Goal: Transaction & Acquisition: Obtain resource

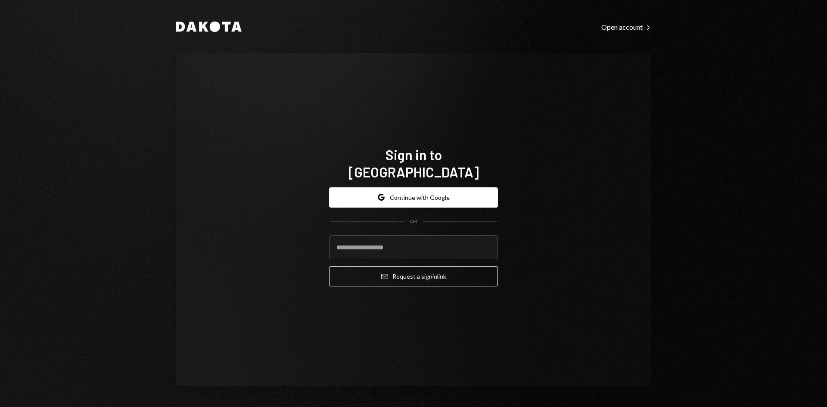
click at [417, 242] on input "email" at bounding box center [413, 247] width 169 height 24
click at [449, 240] on input "email" at bounding box center [413, 247] width 169 height 24
click at [601, 252] on div "Sign in to Dakota Google Continue with Google OR Email Request a sign in link" at bounding box center [414, 219] width 476 height 333
click at [472, 238] on input "email" at bounding box center [413, 247] width 169 height 24
drag, startPoint x: 518, startPoint y: 221, endPoint x: 255, endPoint y: 49, distance: 314.6
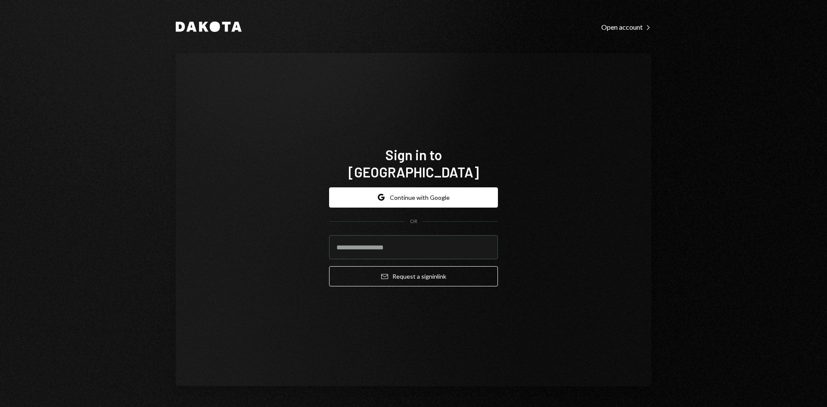
click at [517, 219] on div "Sign in to Dakota Google Continue with Google OR Email Request a sign in link" at bounding box center [414, 219] width 476 height 333
click at [429, 236] on input "email" at bounding box center [413, 247] width 169 height 24
click at [786, 115] on div "Dakota Open account Right Caret Sign in to Dakota Google Continue with Google O…" at bounding box center [413, 203] width 827 height 407
click at [363, 250] on input "email" at bounding box center [413, 247] width 169 height 24
type input "**********"
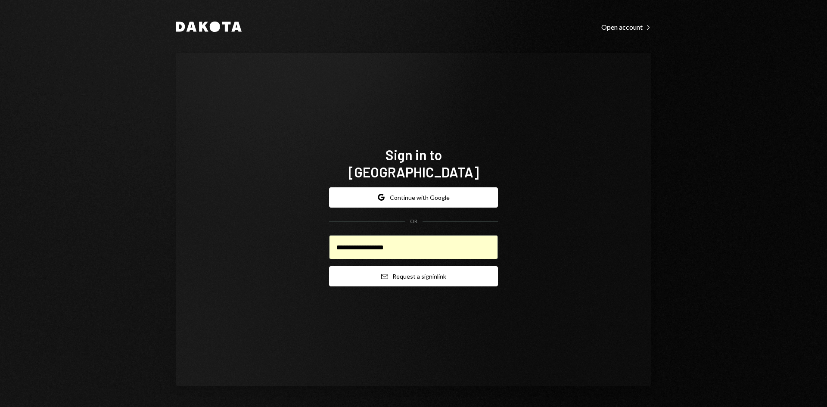
click at [381, 273] on icon "Email" at bounding box center [384, 276] width 7 height 7
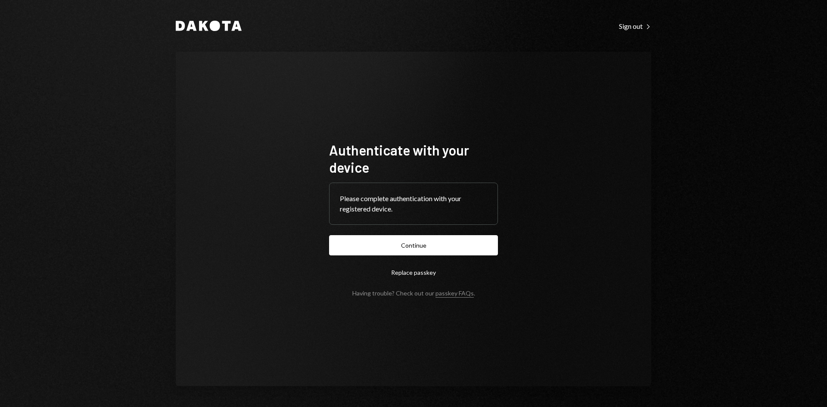
click at [440, 244] on button "Continue" at bounding box center [413, 245] width 169 height 20
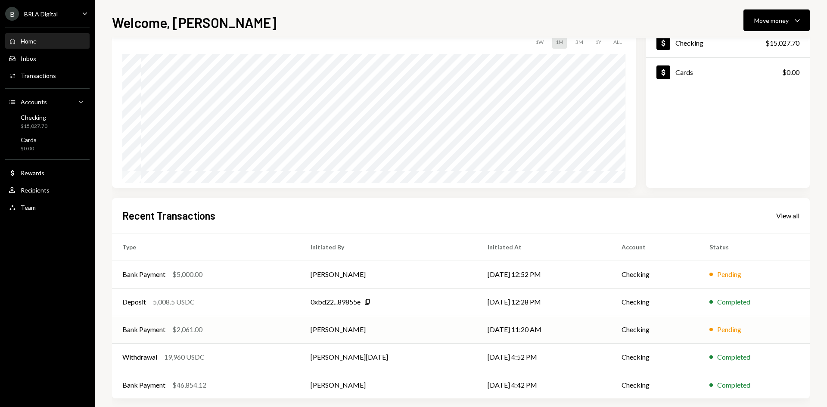
scroll to position [71, 0]
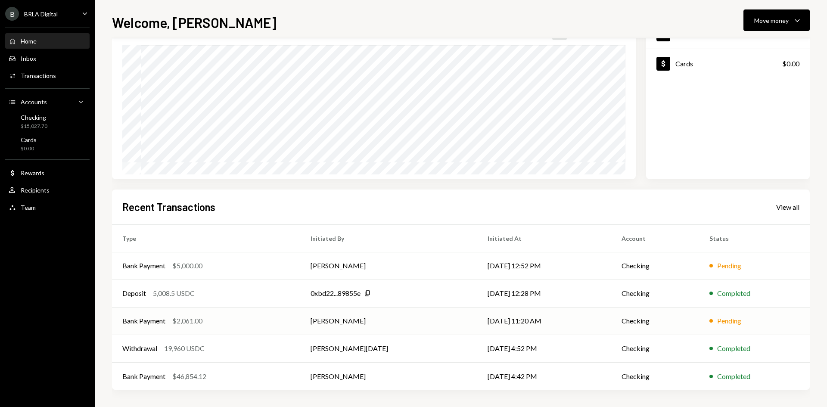
click at [604, 328] on td "[DATE] 11:20 AM" at bounding box center [544, 321] width 134 height 28
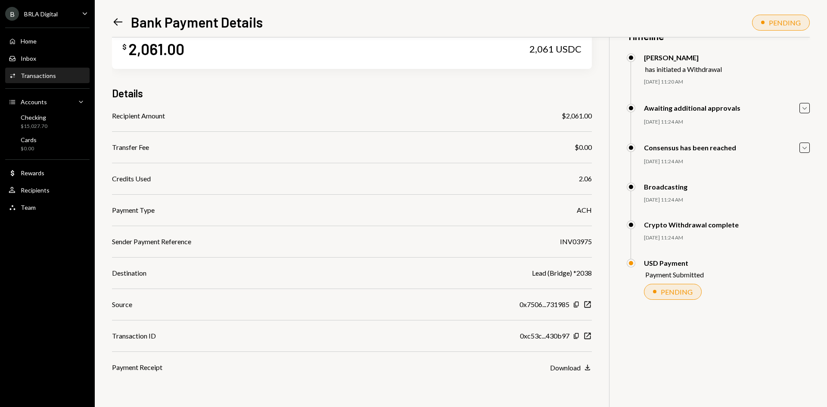
scroll to position [37, 0]
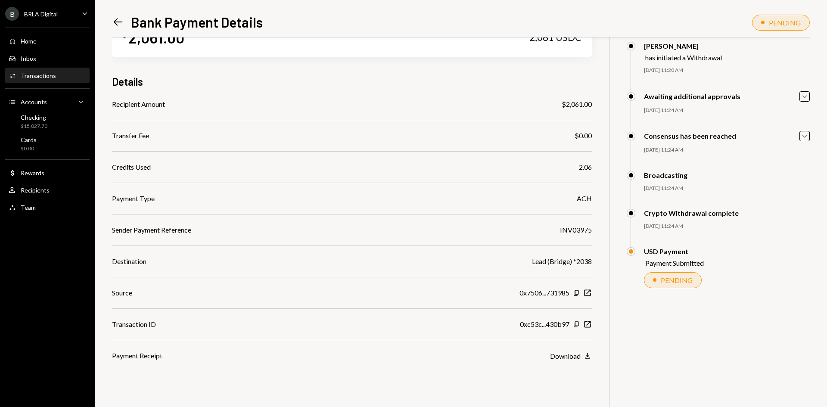
click at [575, 362] on div "$ 2,061.00 2,061 USDC Details Recipient Amount $2,061.00 Transfer Fee $0.00 Cre…" at bounding box center [461, 203] width 698 height 407
click at [575, 360] on button "Download Download" at bounding box center [571, 356] width 42 height 9
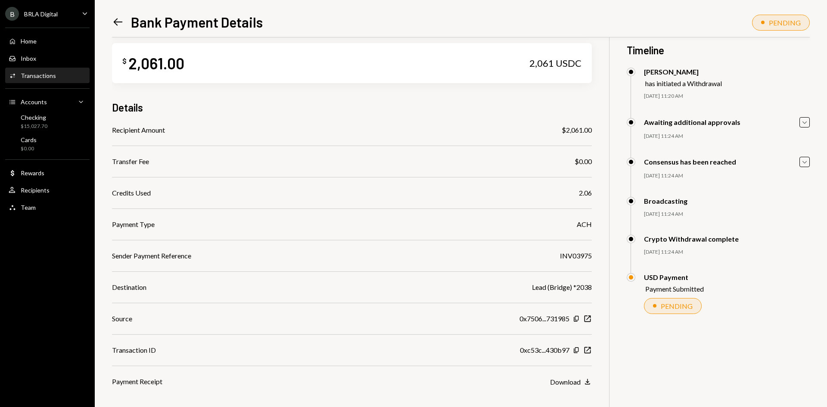
scroll to position [0, 0]
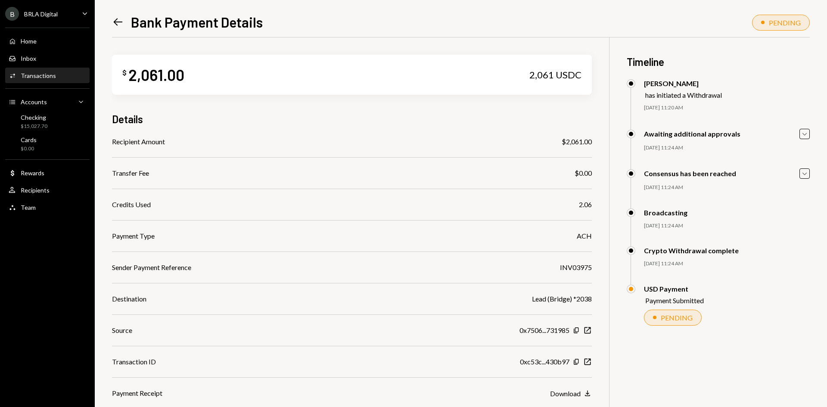
click at [106, 22] on div "Left Arrow Bank Payment Details PENDING $ 2,061.00 2,061 USDC Details Recipient…" at bounding box center [461, 203] width 732 height 407
click at [116, 22] on icon at bounding box center [118, 22] width 9 height 7
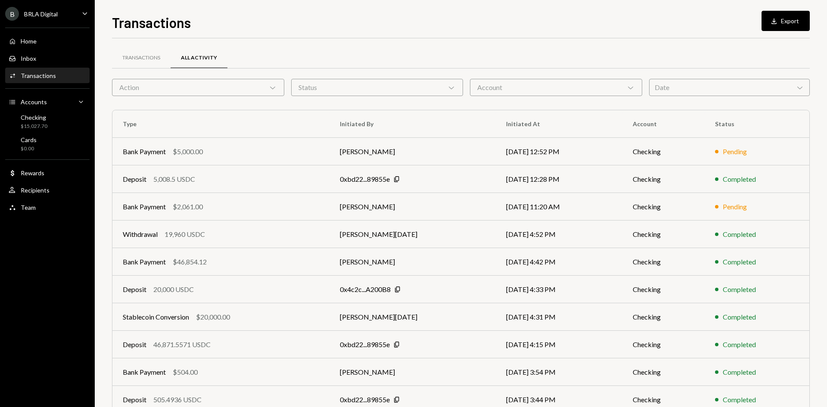
click at [824, 16] on div "Transactions Download Export Transactions All Activity Action Chevron Down Stat…" at bounding box center [461, 203] width 732 height 407
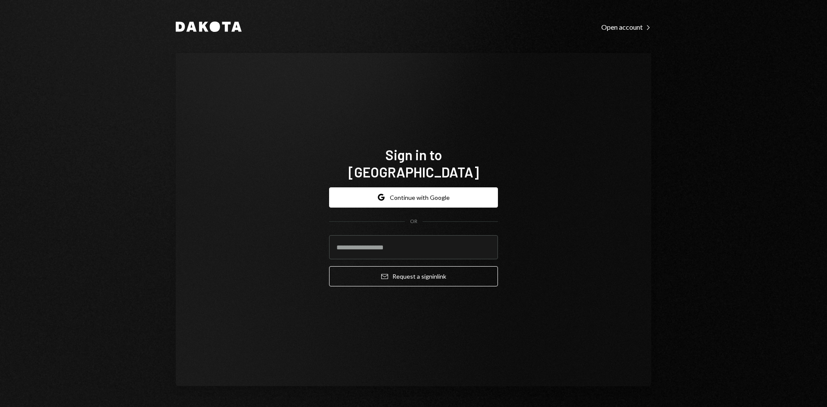
type input "**********"
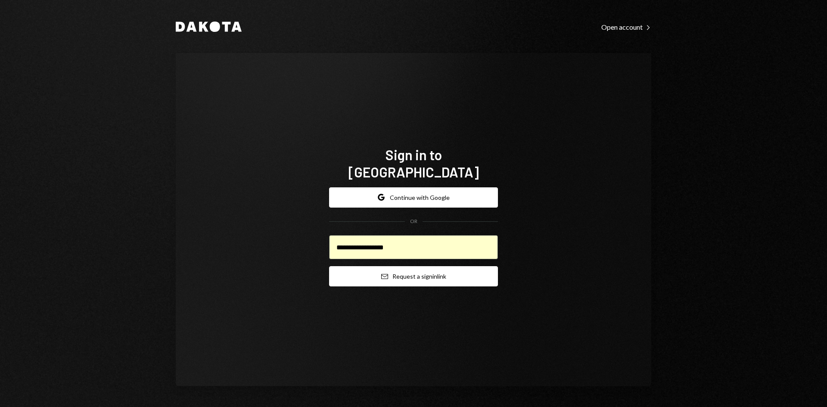
click at [455, 273] on button "Email Request a sign in link" at bounding box center [413, 276] width 169 height 20
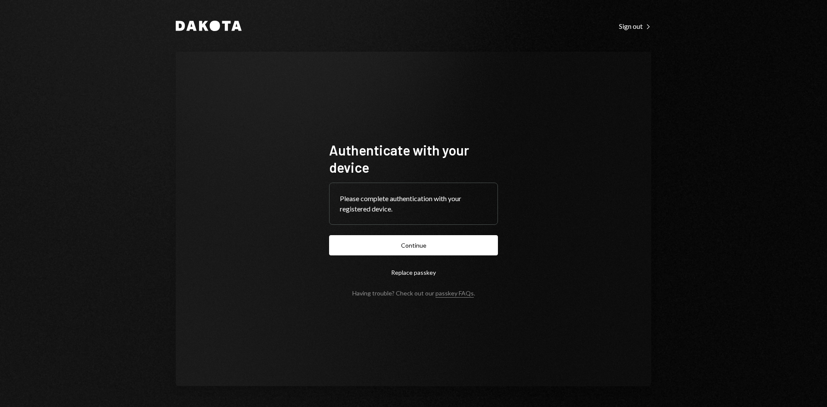
click at [424, 241] on button "Continue" at bounding box center [413, 245] width 169 height 20
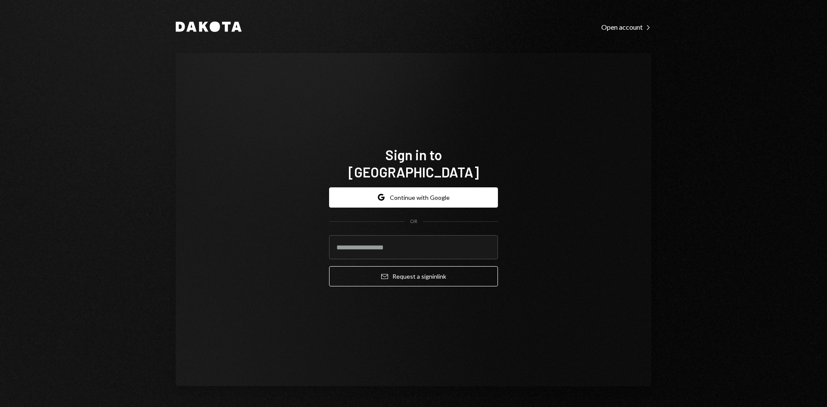
type input "**********"
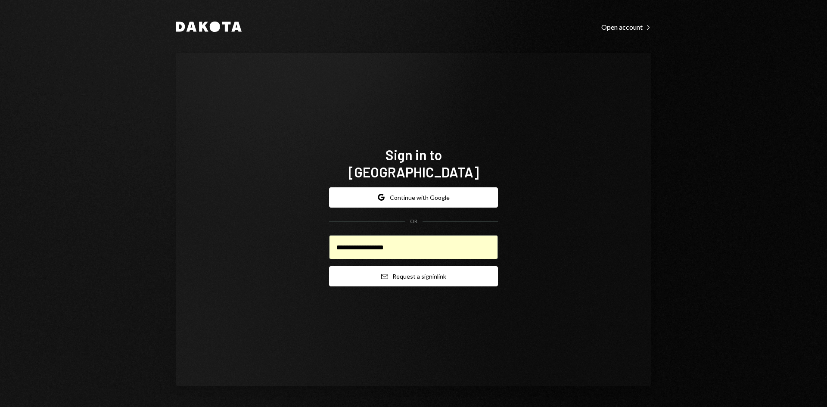
click at [439, 268] on button "Email Request a sign in link" at bounding box center [413, 276] width 169 height 20
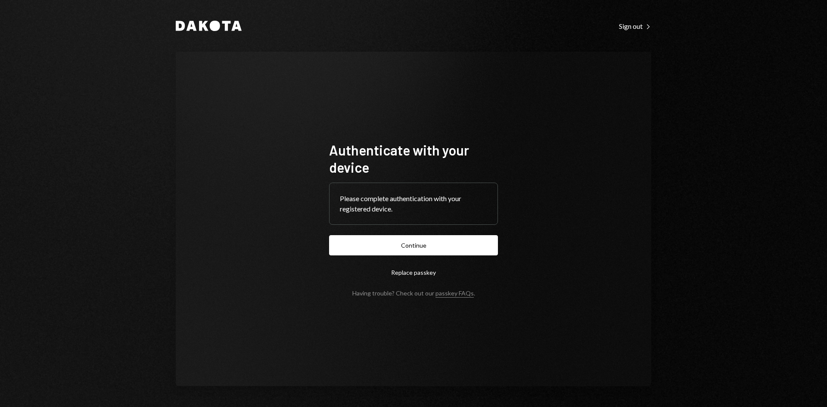
click at [418, 257] on form "Authenticate with your device Please complete authentication with your register…" at bounding box center [413, 219] width 169 height 156
click at [420, 254] on button "Continue" at bounding box center [413, 245] width 169 height 20
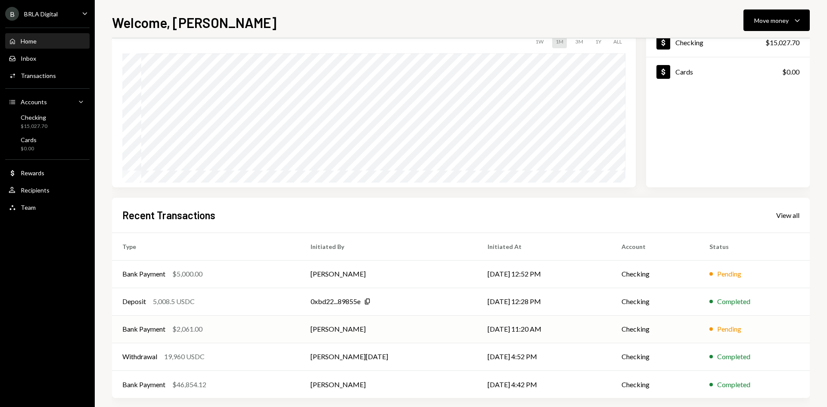
scroll to position [71, 0]
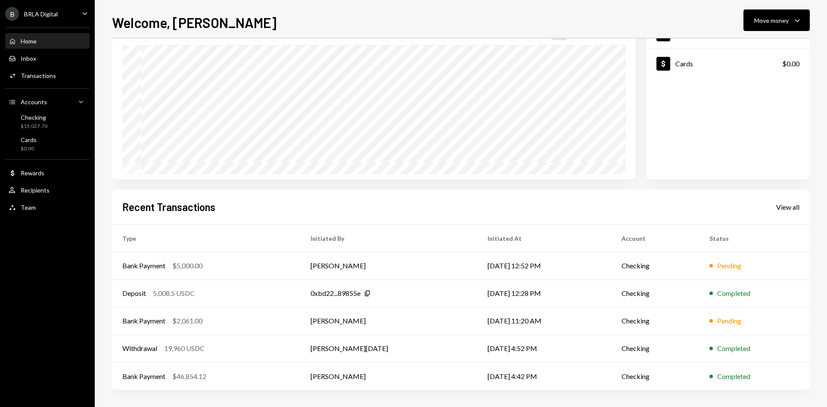
click at [475, 213] on div "Recent Transactions View all" at bounding box center [460, 207] width 677 height 14
click at [475, 212] on div "Recent Transactions View all" at bounding box center [460, 207] width 677 height 14
click at [477, 240] on th "Initiated At" at bounding box center [544, 238] width 134 height 28
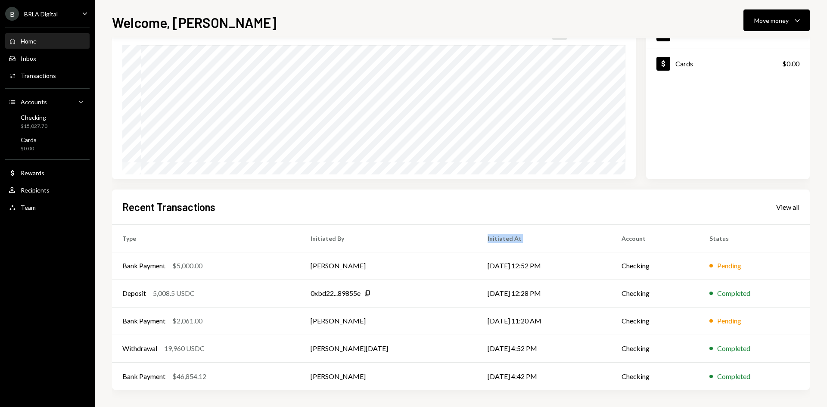
click at [477, 234] on th "Initiated At" at bounding box center [544, 238] width 134 height 28
click at [478, 241] on th "Initiated At" at bounding box center [544, 238] width 134 height 28
click at [478, 240] on th "Initiated At" at bounding box center [544, 238] width 134 height 28
click at [479, 235] on th "Initiated At" at bounding box center [544, 238] width 134 height 28
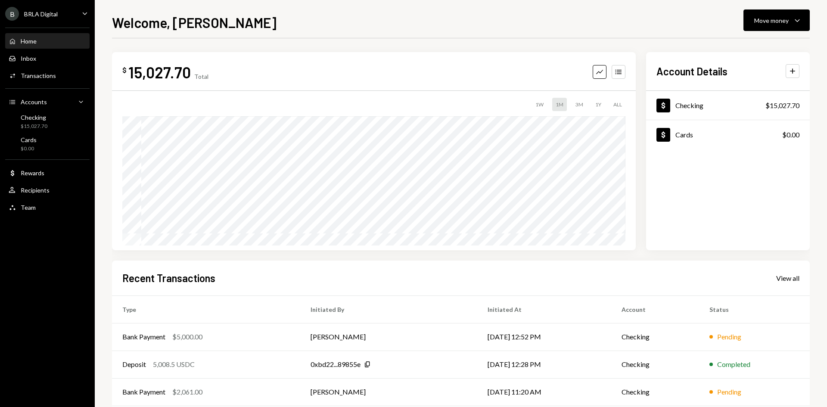
click at [574, 298] on th "Initiated At" at bounding box center [544, 310] width 134 height 28
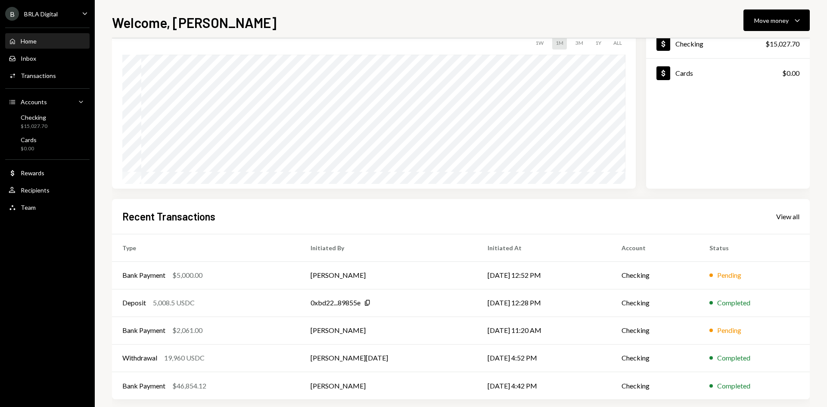
scroll to position [71, 0]
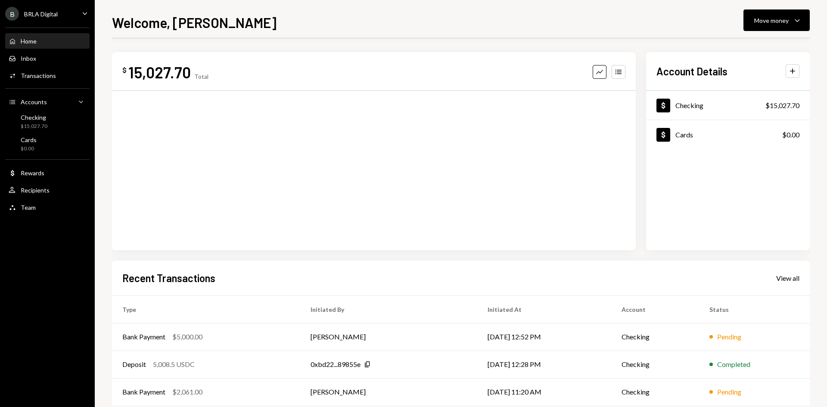
scroll to position [43, 0]
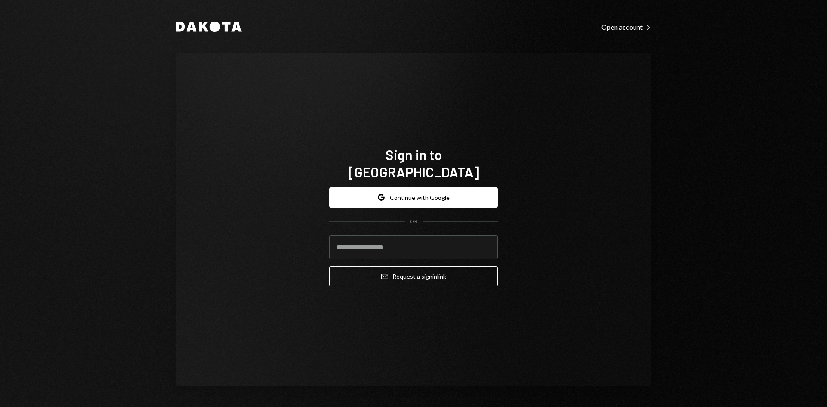
type input "**********"
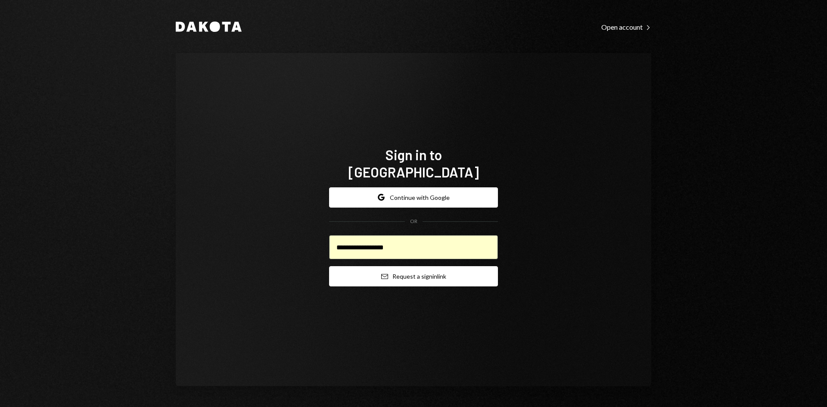
click at [430, 273] on button "Email Request a sign in link" at bounding box center [413, 276] width 169 height 20
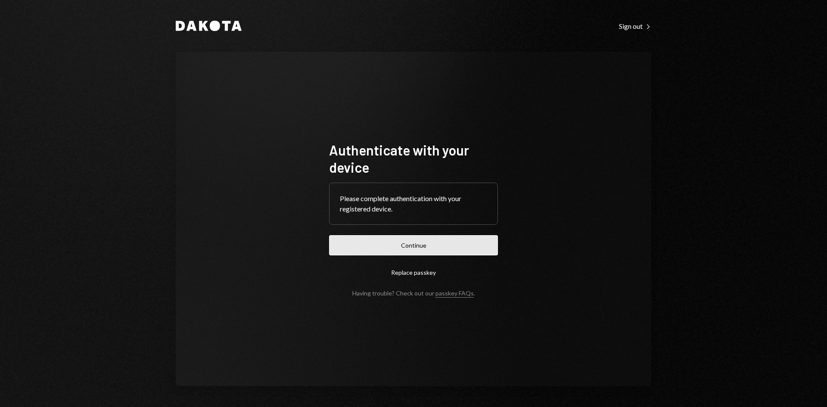
click at [428, 246] on button "Continue" at bounding box center [413, 245] width 169 height 20
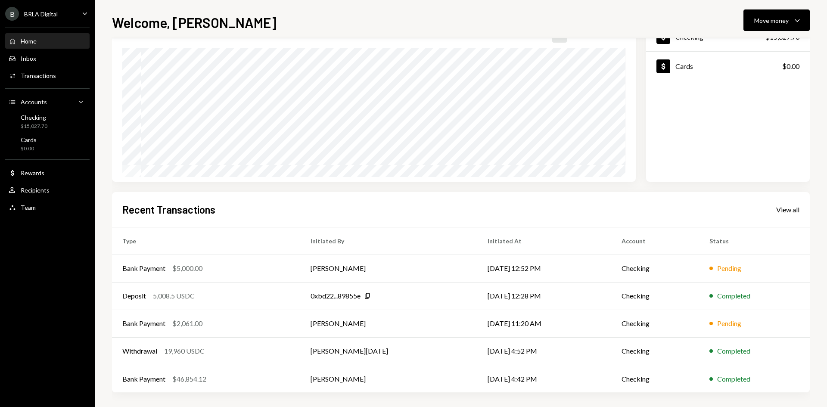
scroll to position [71, 0]
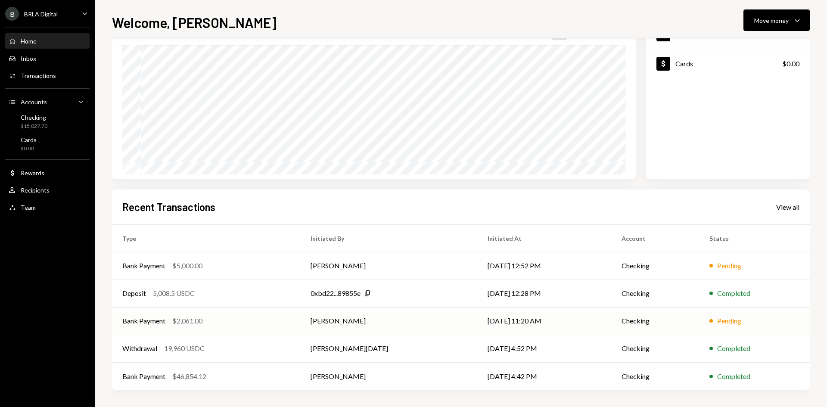
click at [692, 311] on td "Checking" at bounding box center [654, 321] width 87 height 28
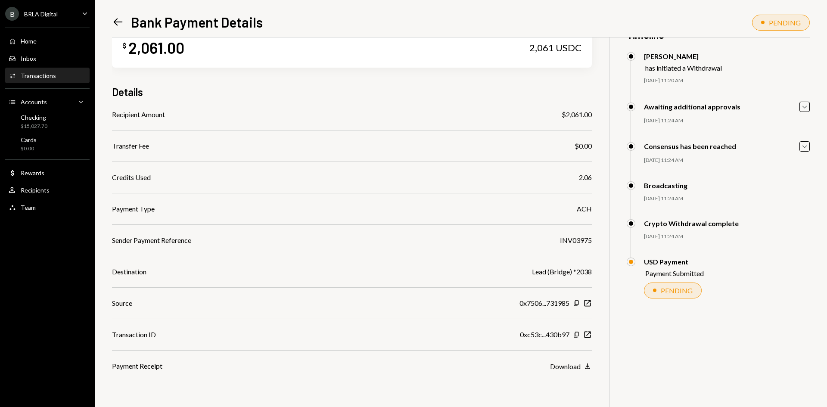
scroll to position [37, 0]
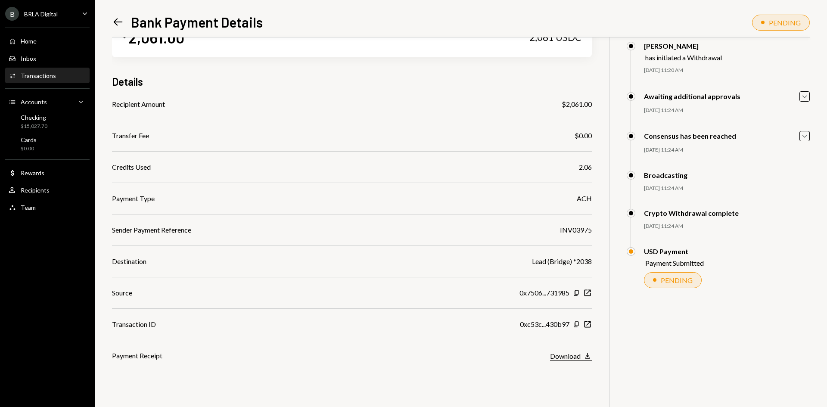
click at [570, 358] on div "Download" at bounding box center [565, 356] width 31 height 8
